Goal: Complete application form: Complete application form

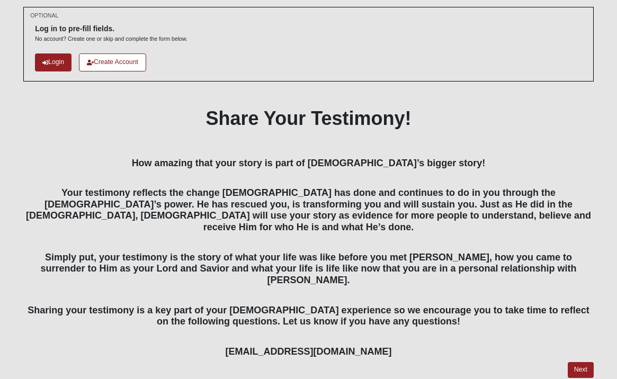
scroll to position [64, 0]
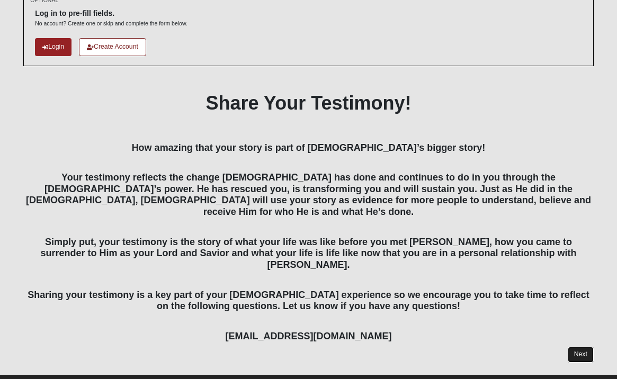
click at [579, 347] on link "Next" at bounding box center [581, 354] width 26 height 15
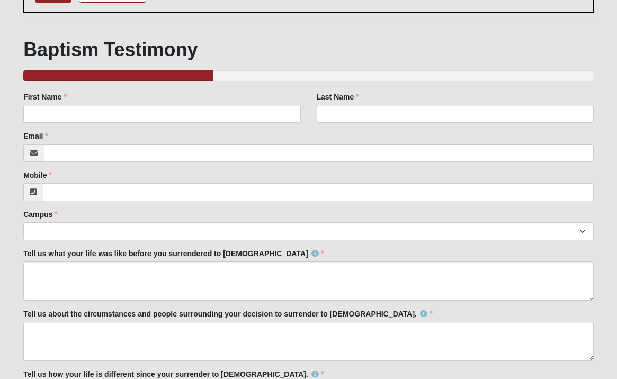
scroll to position [117, 0]
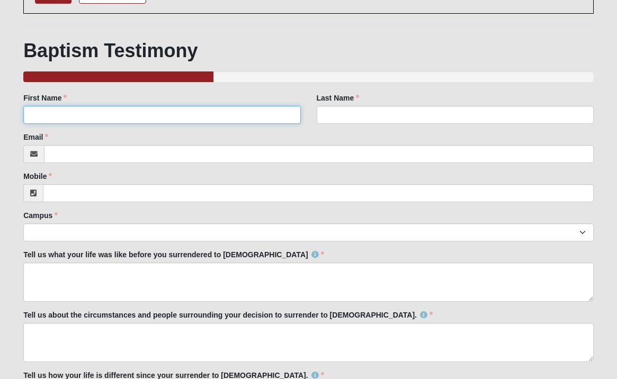
click at [99, 108] on input "First Name" at bounding box center [161, 115] width 277 height 18
type input "Kirsten"
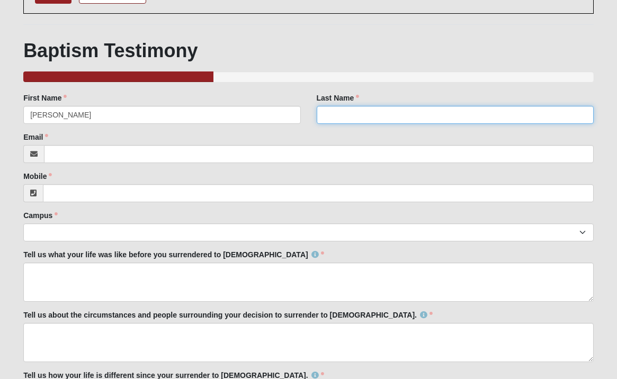
type input "Uveges"
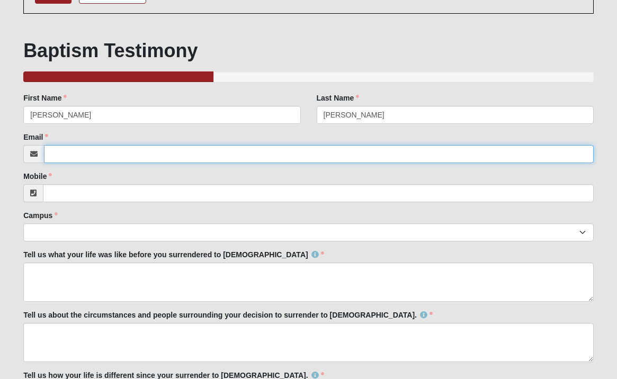
type input "[EMAIL_ADDRESS][DOMAIN_NAME]"
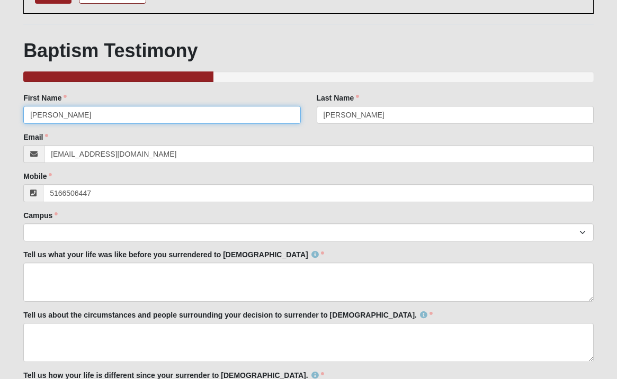
type input "(516) 650-6447"
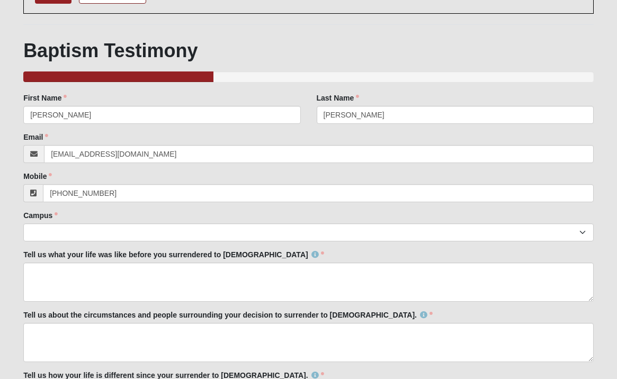
click at [121, 219] on div "Campus Arlington Baymeadows Eleven22 Online Fleming Island Jesup Mandarin North…" at bounding box center [308, 225] width 570 height 31
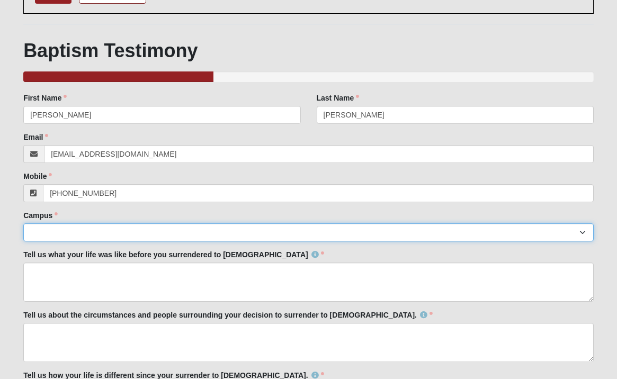
click at [121, 235] on select "Arlington Baymeadows Eleven22 Online Fleming Island Jesup Mandarin North Jax Or…" at bounding box center [308, 232] width 570 height 18
select select "11"
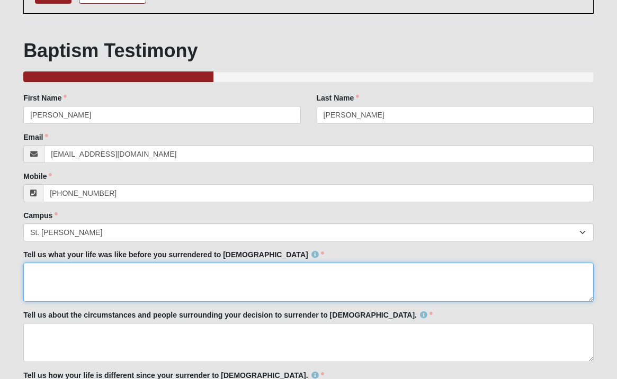
click at [136, 265] on textarea "Tell us what your life was like before you surrendered to Christ" at bounding box center [308, 282] width 570 height 39
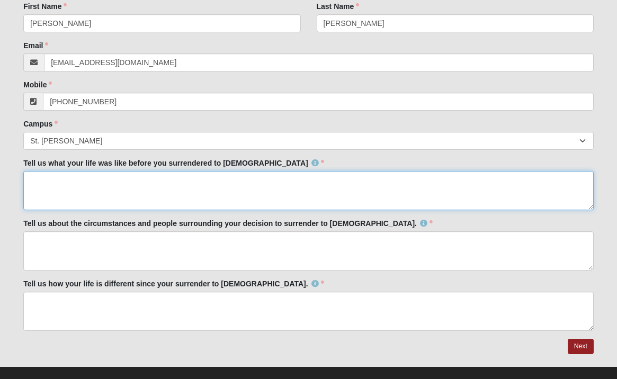
scroll to position [223, 0]
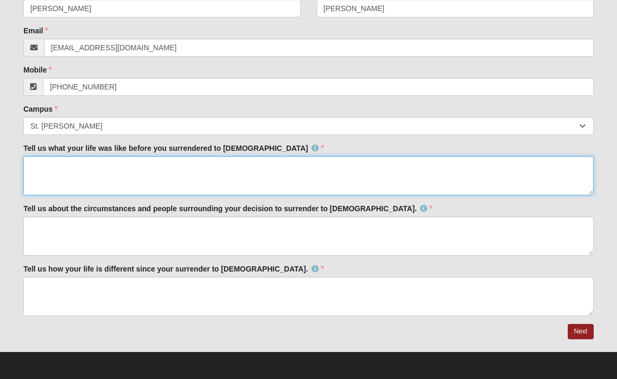
type textarea "s"
type textarea "See attached"
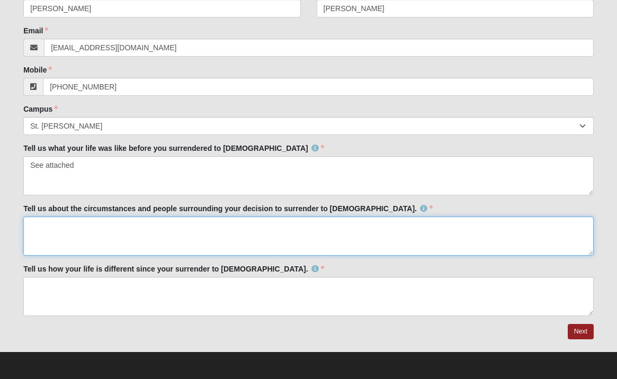
click at [109, 244] on textarea "Tell us about the circumstances and people surrounding your decision to surrend…" at bounding box center [308, 236] width 570 height 39
type textarea "See attached"
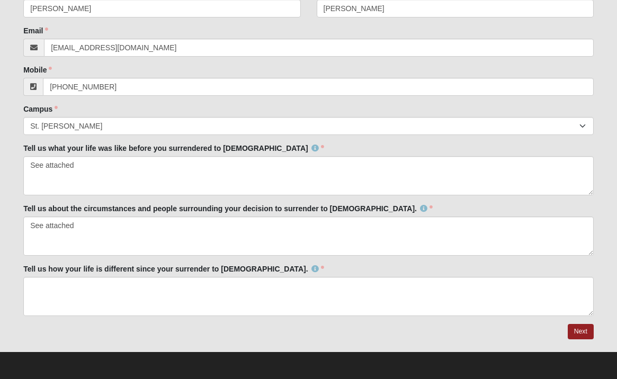
click at [115, 325] on div at bounding box center [308, 332] width 570 height 16
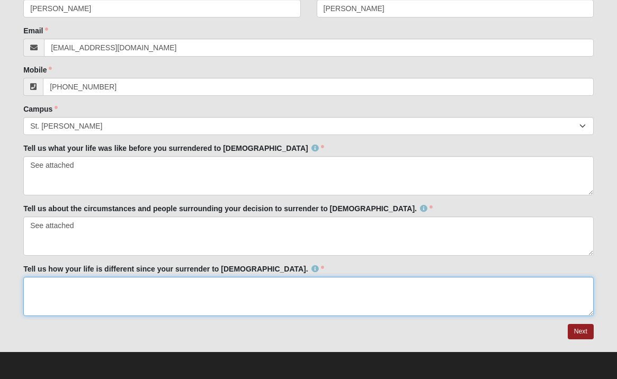
click at [106, 311] on textarea "Tell us how your life is different since your surrender to Christ." at bounding box center [308, 296] width 570 height 39
type textarea "See attached"
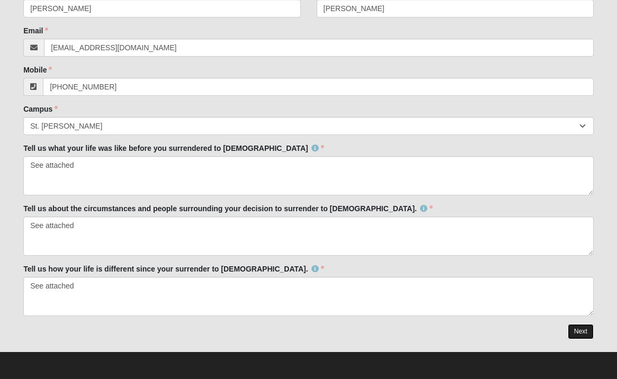
click at [578, 336] on link "Next" at bounding box center [581, 331] width 26 height 15
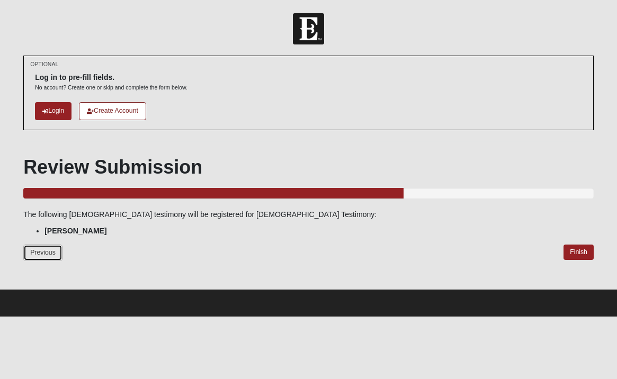
click at [38, 253] on link "Previous" at bounding box center [42, 253] width 39 height 16
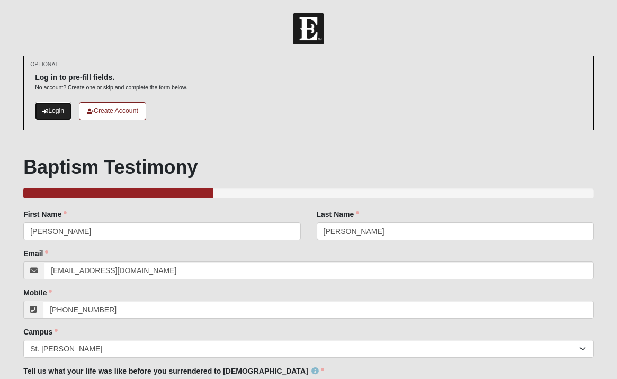
click at [52, 113] on link "Login" at bounding box center [53, 110] width 37 height 17
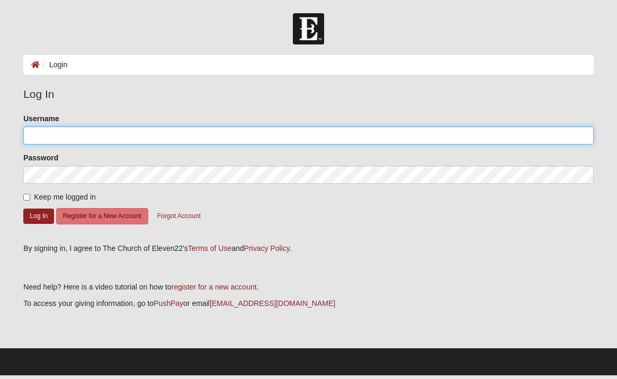
click at [54, 132] on input "Username" at bounding box center [308, 136] width 570 height 18
click at [64, 129] on input "Username" at bounding box center [308, 136] width 570 height 18
type input "[EMAIL_ADDRESS][DOMAIN_NAME]"
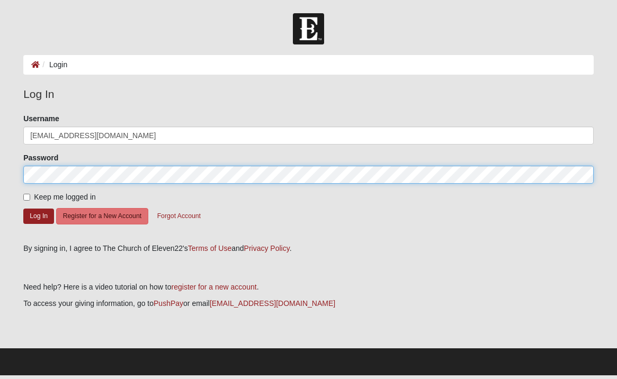
click at [23, 209] on button "Log In" at bounding box center [38, 216] width 31 height 15
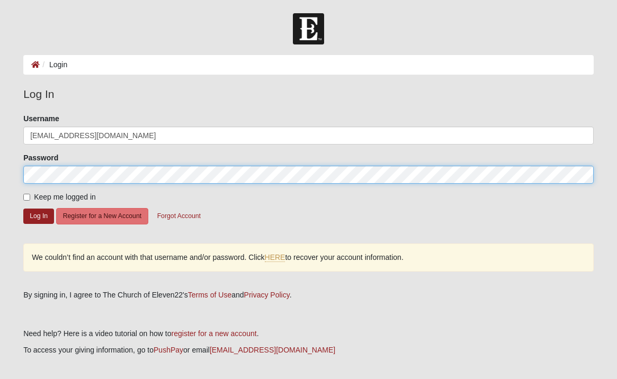
click at [0, 165] on form "Log In Login Login Error Log In Please correct the following: Username [EMAIL_A…" at bounding box center [308, 217] width 617 height 409
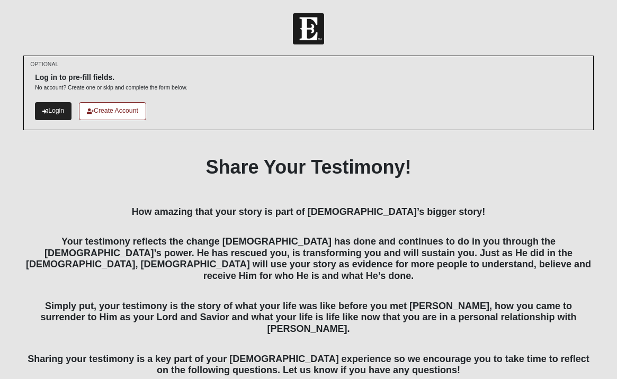
scroll to position [64, 0]
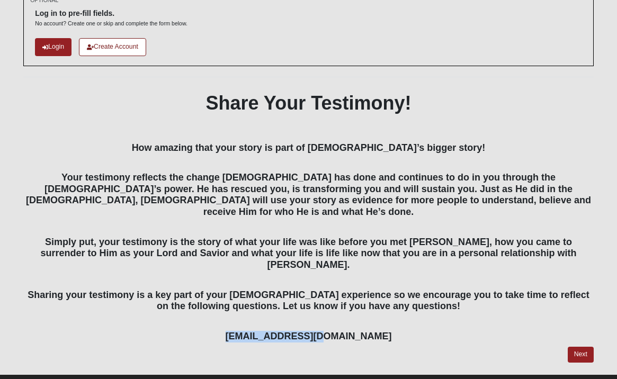
drag, startPoint x: 261, startPoint y: 314, endPoint x: 391, endPoint y: 312, distance: 130.8
click at [391, 319] on h4 "baptism@coe22.com" at bounding box center [308, 330] width 570 height 23
copy h4 "baptism@coe22.com"
click at [428, 278] on h4 "Sharing your testimony is a key part of your baptism experience so we encourage…" at bounding box center [308, 295] width 570 height 34
click at [579, 347] on link "Next" at bounding box center [581, 354] width 26 height 15
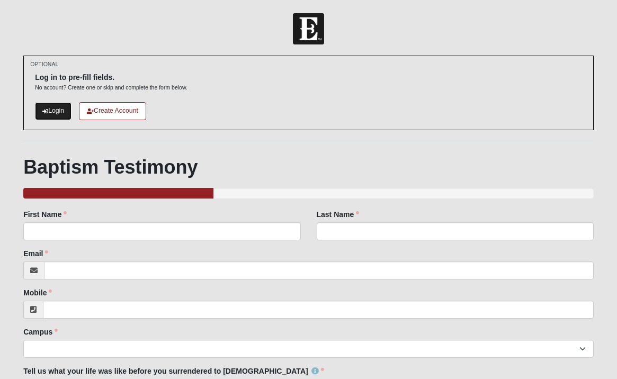
click at [53, 112] on link "Login" at bounding box center [53, 110] width 37 height 17
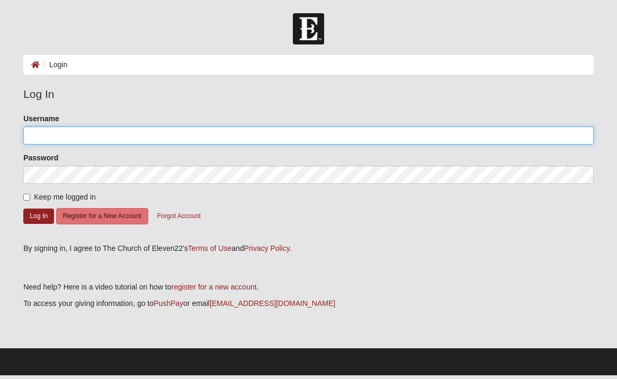
click at [66, 135] on input "Username" at bounding box center [308, 136] width 570 height 18
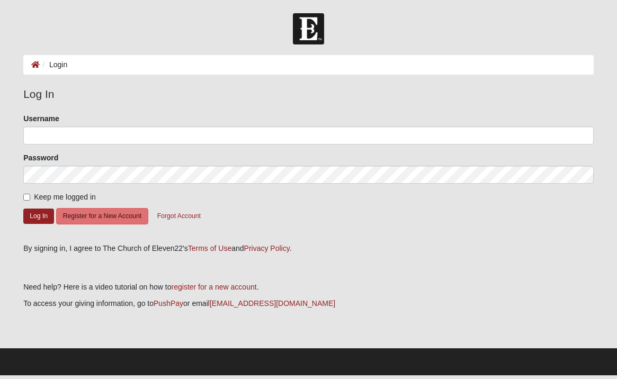
click at [58, 69] on li "Login" at bounding box center [54, 64] width 28 height 11
click at [15, 66] on main "Login Login Error Log In Please correct the following: Username Password Keep m…" at bounding box center [308, 201] width 586 height 293
click at [38, 66] on icon at bounding box center [35, 64] width 8 height 7
click at [74, 120] on div "Username" at bounding box center [308, 128] width 570 height 31
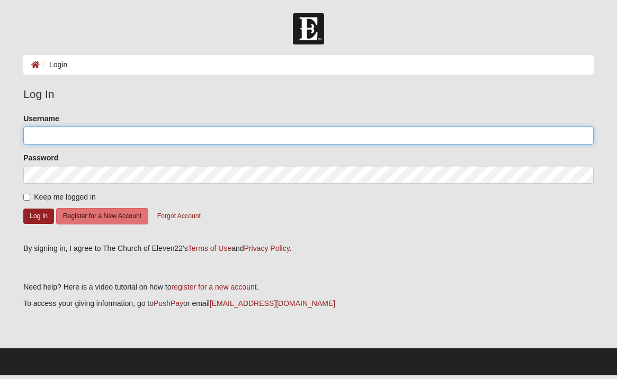
click at [76, 136] on input "Username" at bounding box center [308, 136] width 570 height 18
type input "koertle13@gmail.com"
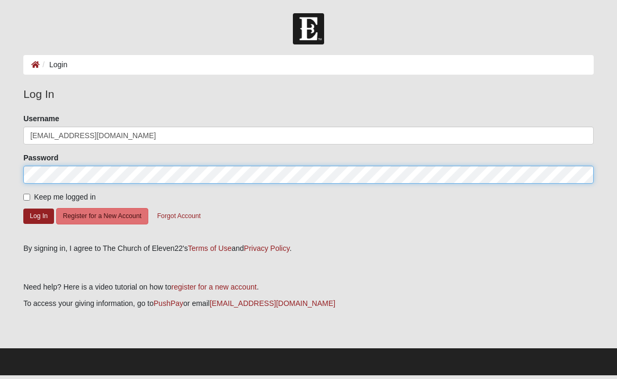
click at [23, 209] on button "Log In" at bounding box center [38, 216] width 31 height 15
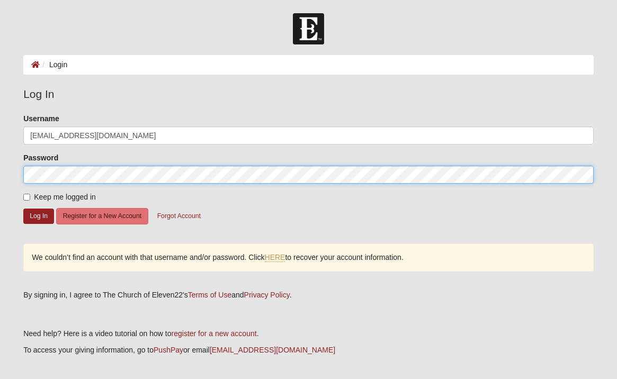
click at [0, 172] on form "Log In Login Login Error Log In Please correct the following: Username koertle1…" at bounding box center [308, 217] width 617 height 409
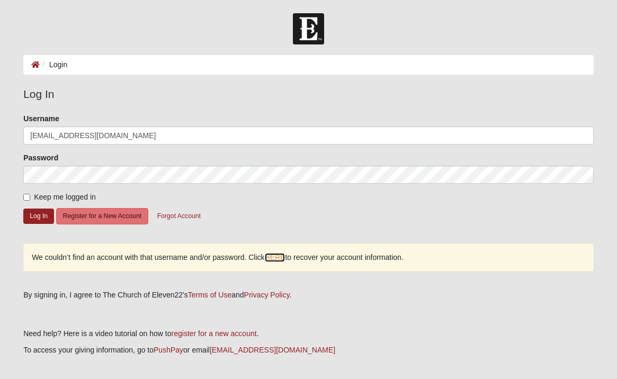
click at [284, 257] on link "HERE" at bounding box center [275, 257] width 21 height 9
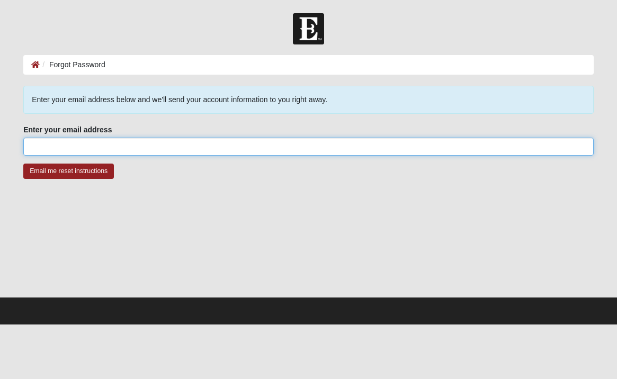
click at [86, 143] on input "Enter your email address" at bounding box center [308, 147] width 570 height 18
type input "[EMAIL_ADDRESS][DOMAIN_NAME]"
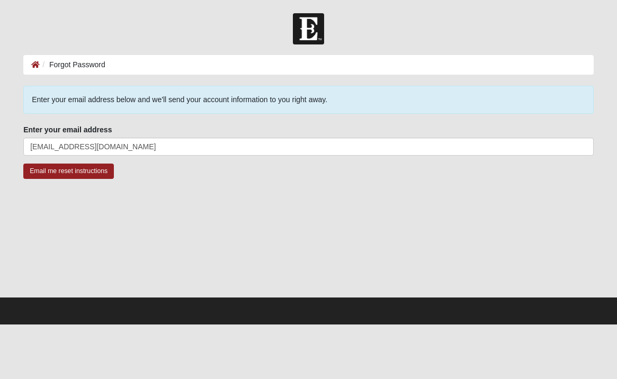
click at [61, 162] on fieldset "Enter your email address koertle13@gmail.com Enter your email address is requir…" at bounding box center [308, 143] width 570 height 39
click at [56, 176] on input "Email me reset instructions" at bounding box center [68, 171] width 91 height 15
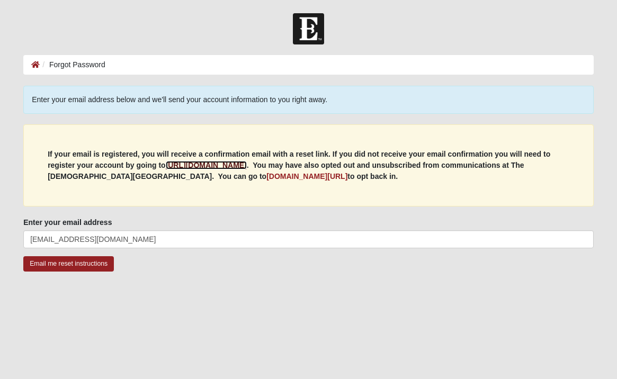
click at [224, 163] on b "https://my.coe22.com/register" at bounding box center [206, 165] width 81 height 8
click at [196, 169] on b "https://my.coe22.com/register" at bounding box center [206, 165] width 81 height 8
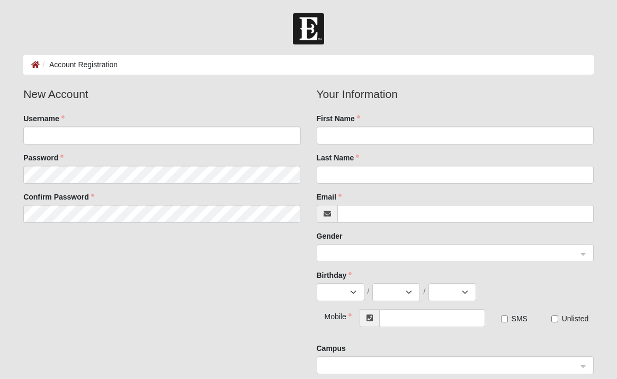
click at [76, 123] on div "Username" at bounding box center [161, 128] width 277 height 31
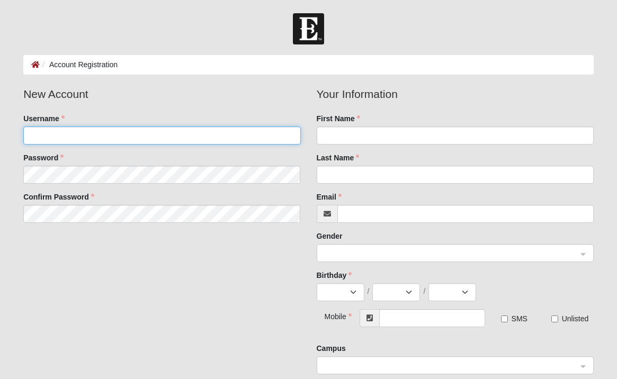
click at [51, 136] on input "Username" at bounding box center [161, 136] width 277 height 18
click at [66, 132] on input "Username" at bounding box center [161, 136] width 277 height 18
type input "o"
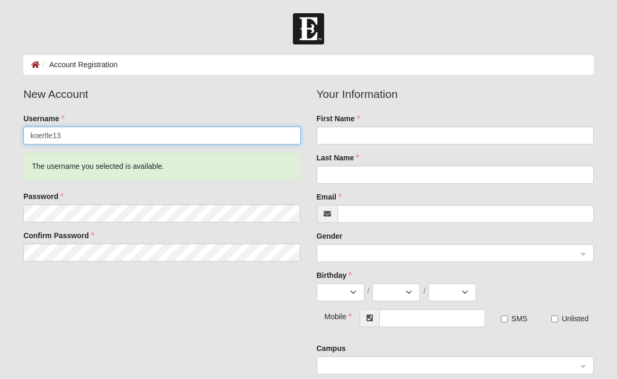
click at [85, 144] on input "koertle13" at bounding box center [161, 136] width 277 height 18
type input "[EMAIL_ADDRESS][DOMAIN_NAME]"
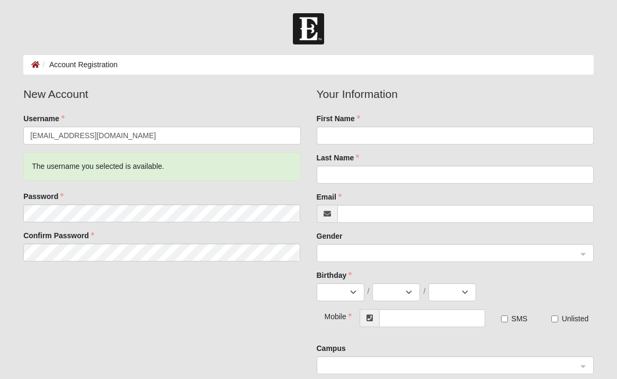
click at [369, 156] on div "Last Name" at bounding box center [455, 168] width 277 height 31
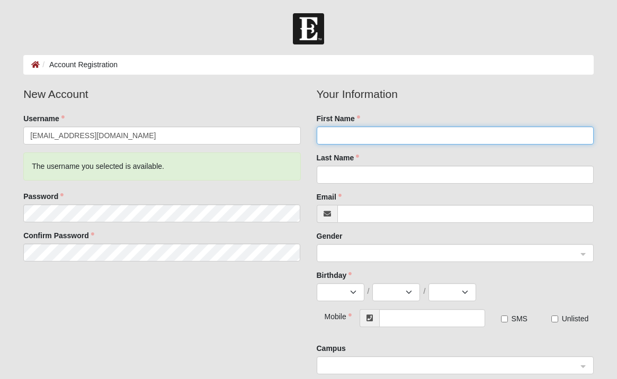
click at [359, 140] on input "First Name" at bounding box center [455, 136] width 277 height 18
type input "[PERSON_NAME]"
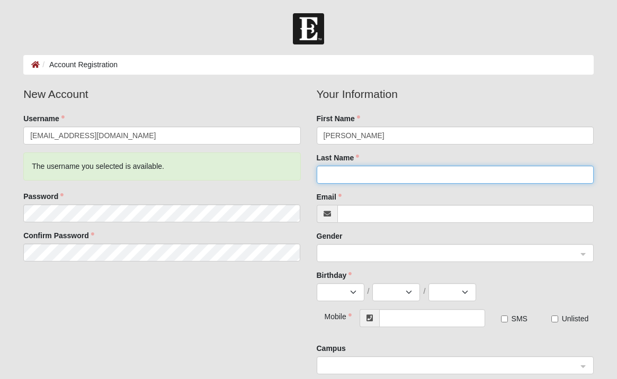
type input "[PERSON_NAME]"
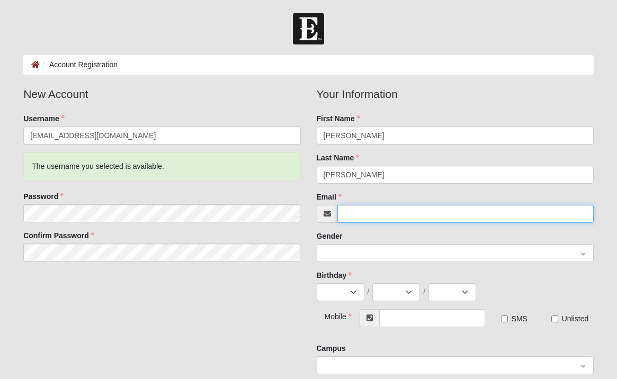
type input "[EMAIL_ADDRESS][DOMAIN_NAME]"
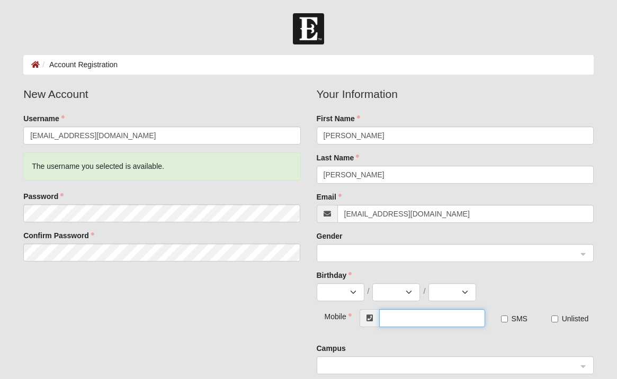
type input "[PHONE_NUMBER]"
click at [375, 245] on input "search" at bounding box center [451, 253] width 257 height 16
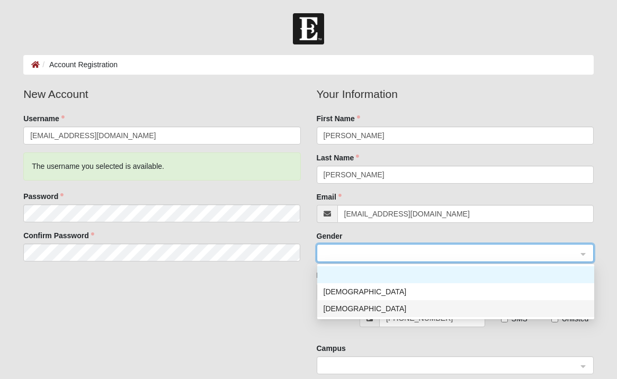
click at [366, 311] on div "[DEMOGRAPHIC_DATA]" at bounding box center [456, 309] width 264 height 12
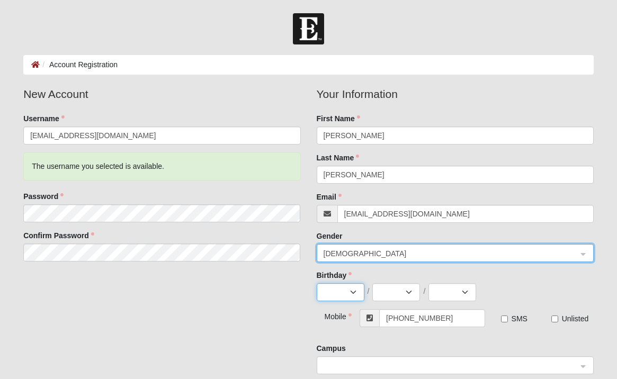
click at [337, 288] on select "Jan Feb Mar Apr May Jun [DATE] Aug Sep Oct Nov Dec" at bounding box center [341, 292] width 48 height 18
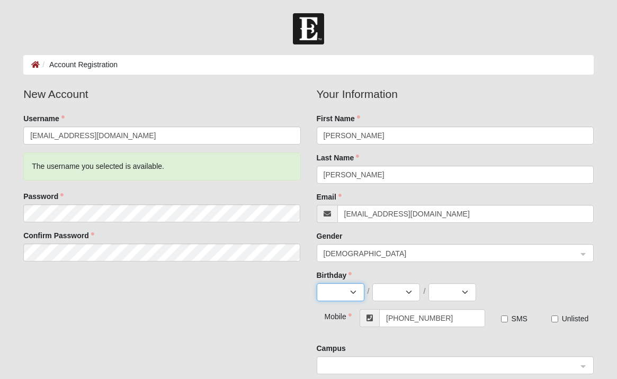
select select "12"
click at [397, 288] on select "1 2 3 4 5 6 7 8 9 10 11 12 13 14 15 16 17 18 19 20 21 22 23 24 25 26 27 28 29 3…" at bounding box center [396, 292] width 48 height 18
select select "13"
click at [449, 284] on select "2025 2024 2023 2022 2021 2020 2019 2018 2017 2016 2015 2014 2013 2012 2011 2010…" at bounding box center [452, 292] width 48 height 18
select select "1989"
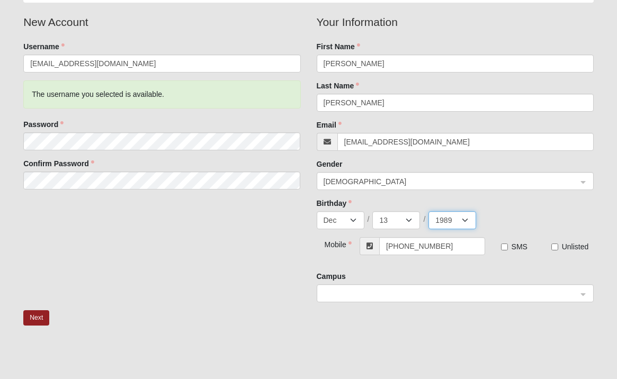
scroll to position [109, 0]
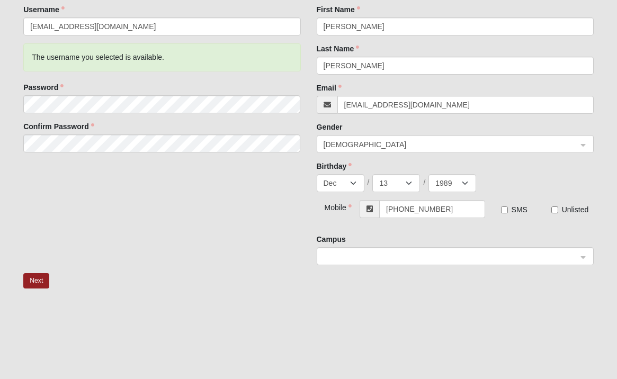
click at [359, 263] on input "search" at bounding box center [451, 256] width 257 height 16
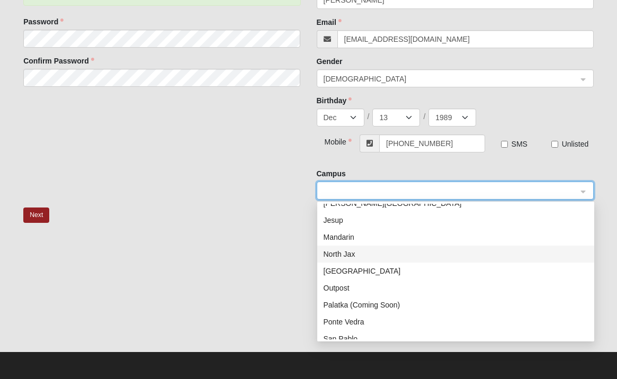
scroll to position [112, 0]
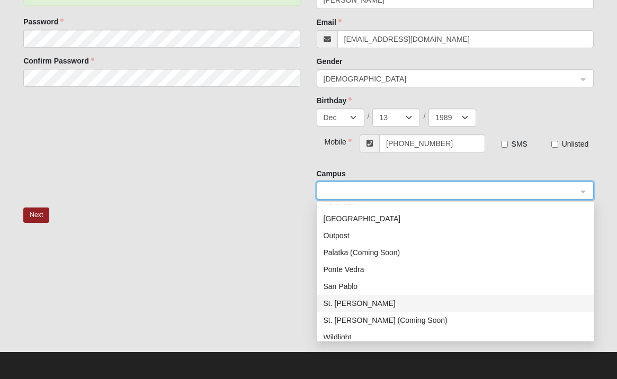
click at [348, 304] on div "St. [PERSON_NAME]" at bounding box center [456, 304] width 264 height 12
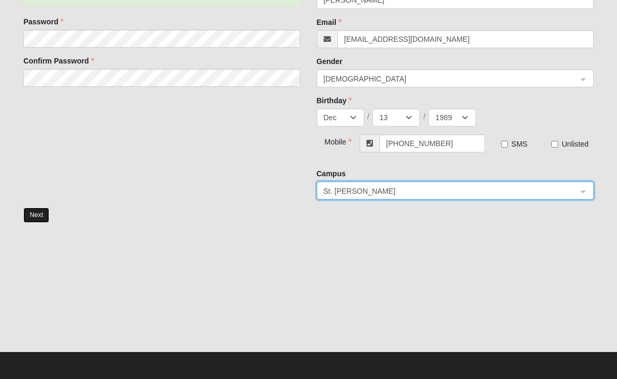
click at [33, 213] on button "Next" at bounding box center [36, 215] width 26 height 15
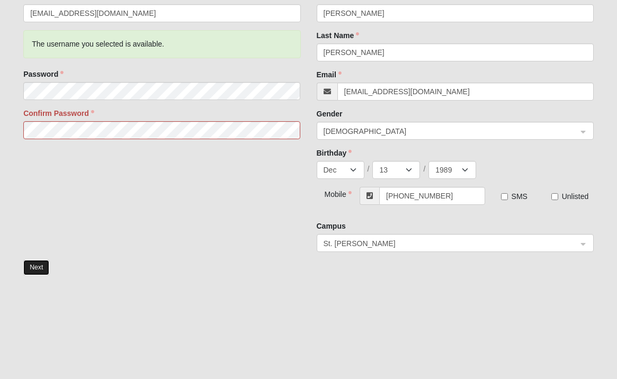
scroll to position [227, 0]
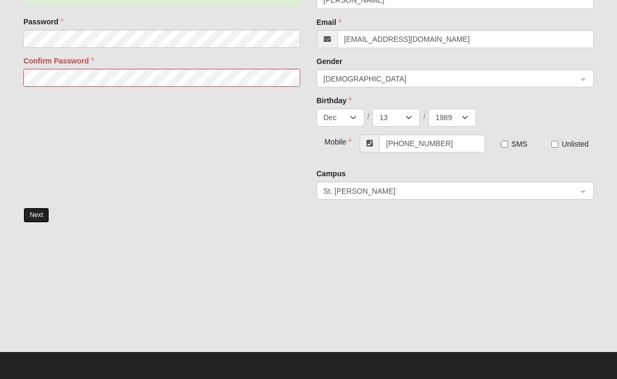
click at [34, 209] on button "Next" at bounding box center [36, 215] width 26 height 15
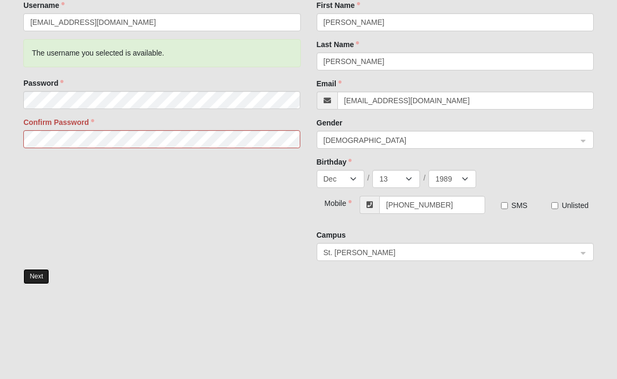
scroll to position [0, 0]
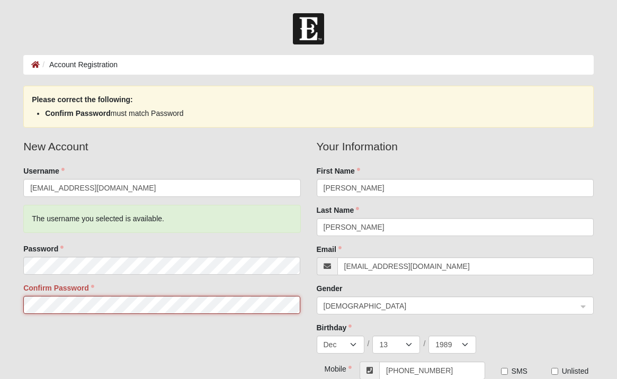
click at [0, 308] on form "Log In Account Registration Account Registration Error Please correct the follo…" at bounding box center [308, 309] width 617 height 593
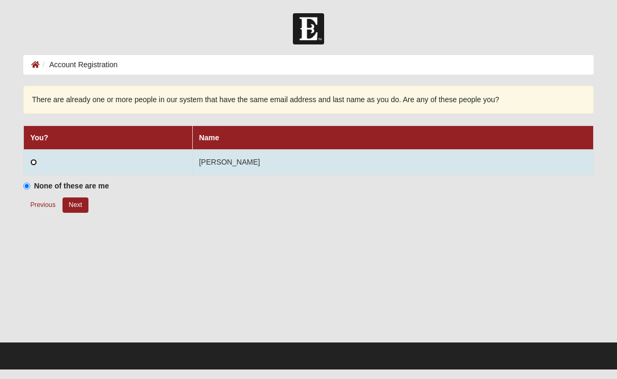
click at [35, 162] on input "radio" at bounding box center [33, 162] width 7 height 7
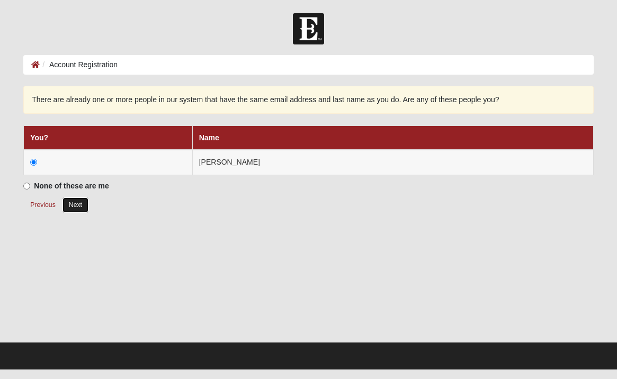
click at [74, 207] on button "Next" at bounding box center [75, 205] width 26 height 15
radio input "true"
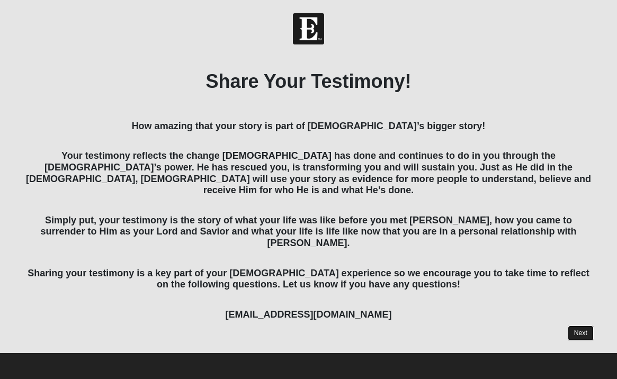
click at [581, 326] on link "Next" at bounding box center [581, 333] width 26 height 15
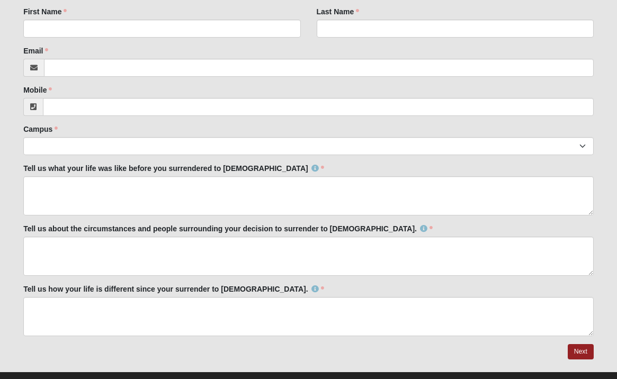
scroll to position [137, 0]
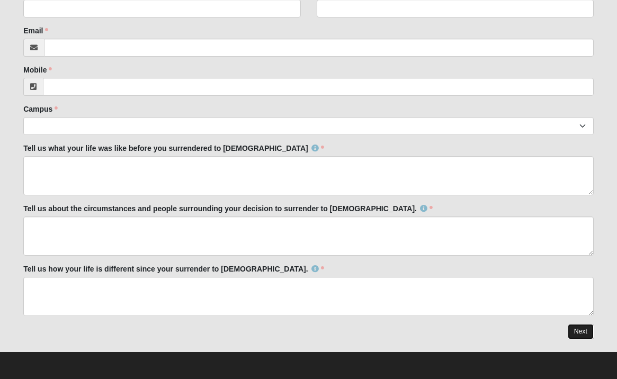
click at [587, 329] on link "Next" at bounding box center [581, 331] width 26 height 15
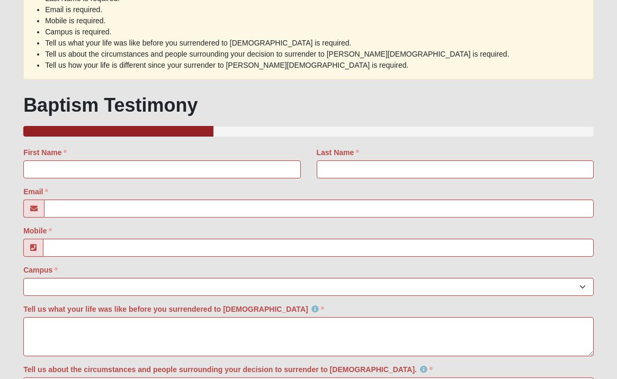
scroll to position [257, 0]
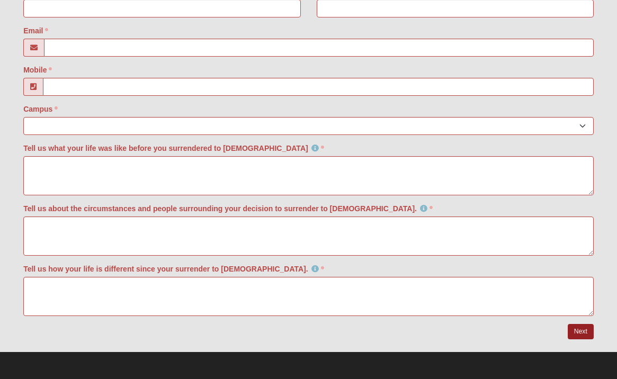
click at [99, 26] on div "Email Email address is not valid" at bounding box center [308, 40] width 570 height 31
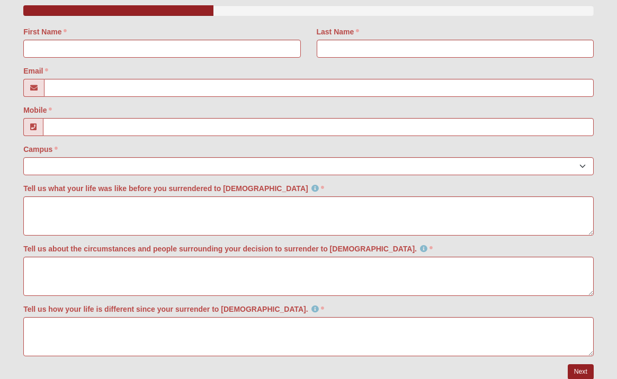
scroll to position [210, 0]
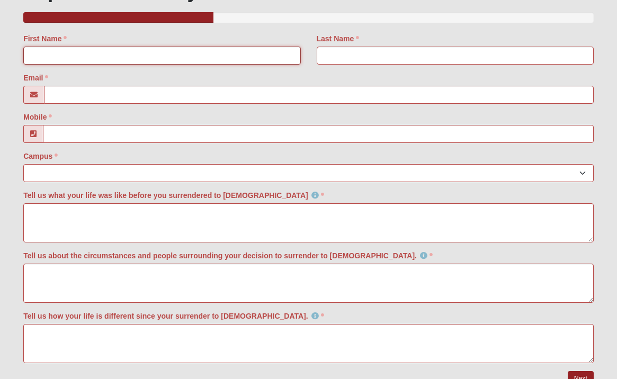
click at [98, 53] on input "First Name" at bounding box center [161, 56] width 277 height 18
type input "[PERSON_NAME]"
type input "[EMAIL_ADDRESS][DOMAIN_NAME]"
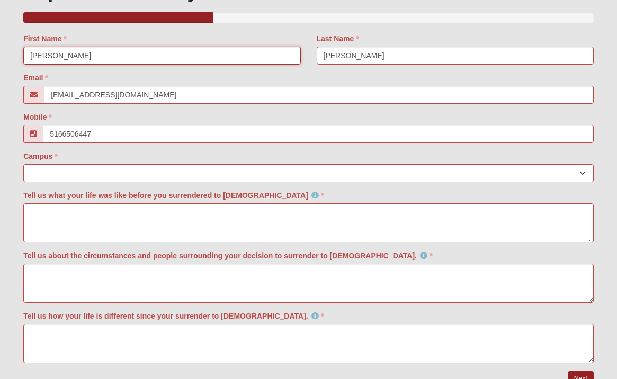
type input "[PHONE_NUMBER]"
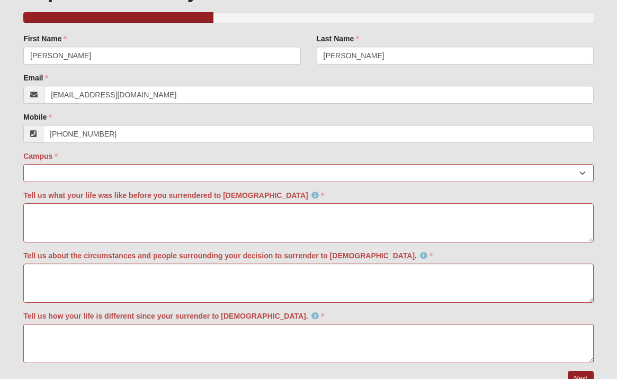
click at [107, 163] on div "Campus Arlington Baymeadows Eleven22 Online Fleming Island Jesup Mandarin North…" at bounding box center [308, 166] width 570 height 31
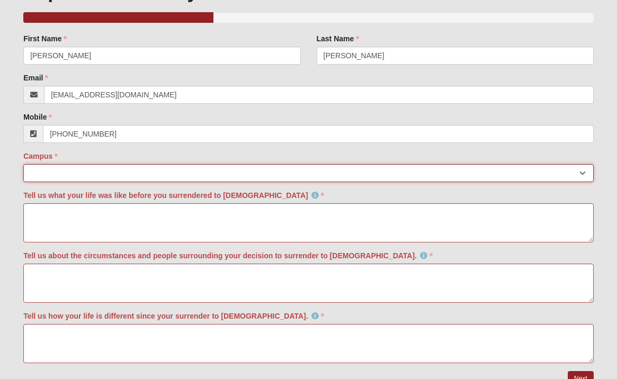
click at [107, 171] on select "Arlington Baymeadows Eleven22 Online Fleming Island Jesup Mandarin North Jax Or…" at bounding box center [308, 173] width 570 height 18
select select "11"
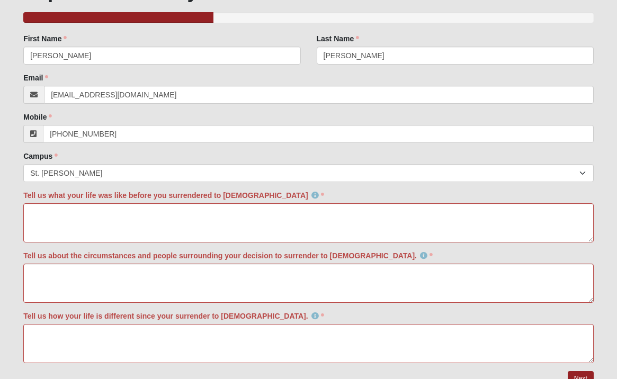
click at [102, 257] on label "Tell us about the circumstances and people surrounding your decision to surrend…" at bounding box center [227, 255] width 409 height 11
click at [102, 264] on textarea "Tell us about the circumstances and people surrounding your decision to surrend…" at bounding box center [308, 283] width 570 height 39
click at [102, 256] on label "Tell us about the circumstances and people surrounding your decision to surrend…" at bounding box center [227, 255] width 409 height 11
click at [102, 264] on textarea "Tell us about the circumstances and people surrounding your decision to surrend…" at bounding box center [308, 283] width 570 height 39
click at [102, 220] on textarea "Tell us what your life was like before you surrendered to Christ" at bounding box center [308, 222] width 570 height 39
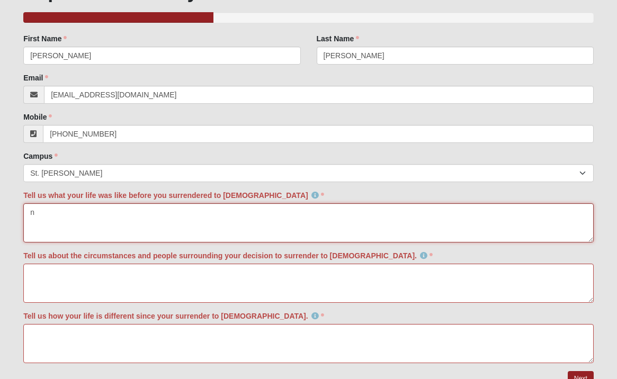
type textarea "n"
click at [95, 280] on textarea "Tell us about the circumstances and people surrounding your decision to surrend…" at bounding box center [308, 283] width 570 height 39
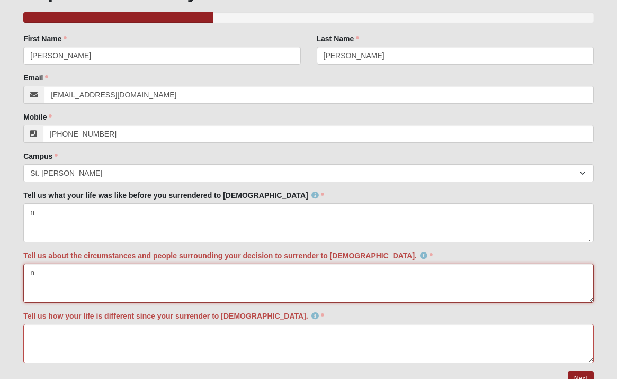
type textarea "n"
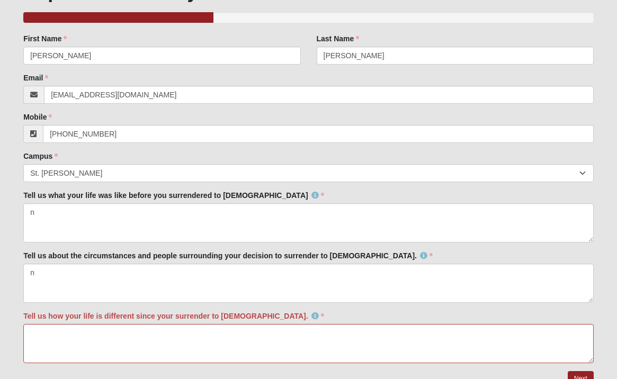
click at [93, 374] on div at bounding box center [308, 379] width 570 height 16
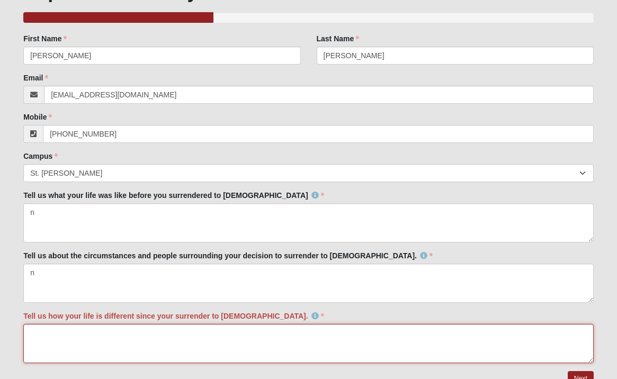
click at [93, 352] on textarea "Tell us how your life is different since your surrender to Christ." at bounding box center [308, 343] width 570 height 39
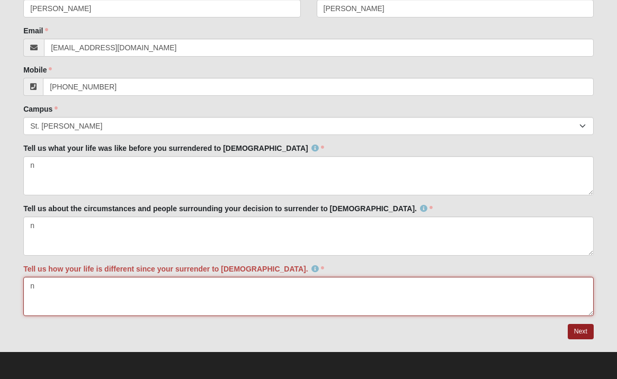
type textarea "n"
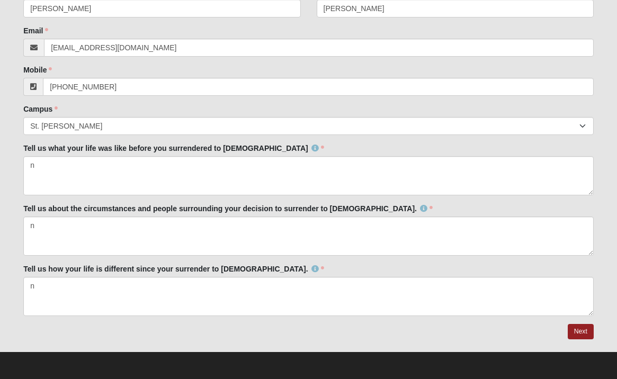
click at [603, 329] on form "Hello Kirsten My Account Log Out Baptism Testimony Events Baptism Testimony Err…" at bounding box center [308, 67] width 617 height 623
click at [582, 332] on link "Next" at bounding box center [581, 331] width 26 height 15
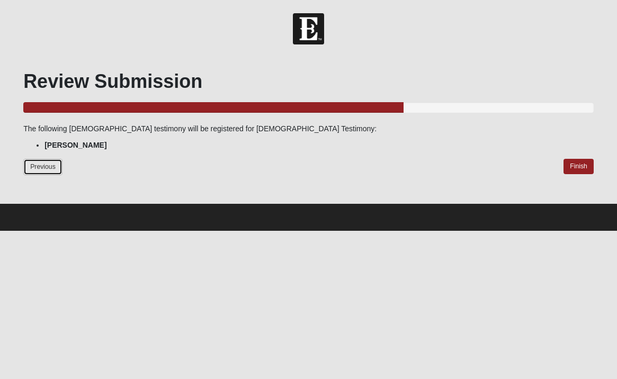
click at [49, 159] on link "Previous" at bounding box center [42, 167] width 39 height 16
